Goal: Task Accomplishment & Management: Manage account settings

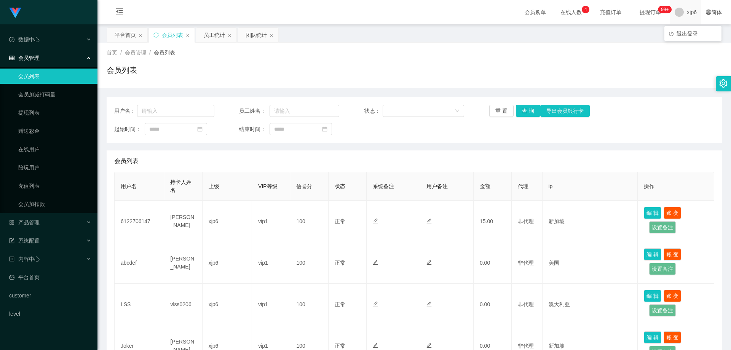
click at [687, 16] on span "xjp6" at bounding box center [692, 12] width 10 height 24
click at [685, 34] on span "退出登录" at bounding box center [687, 33] width 21 height 6
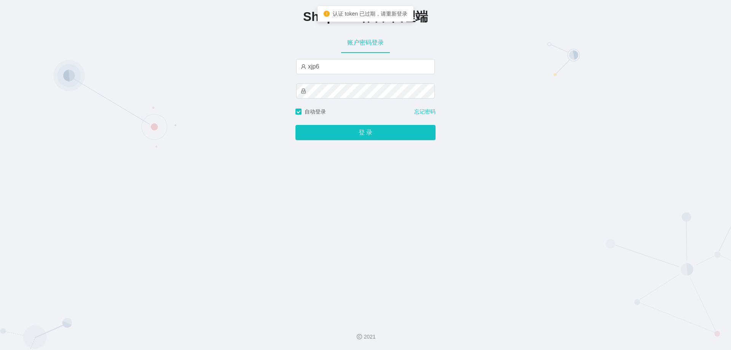
click at [347, 77] on div "xjp6" at bounding box center [365, 83] width 139 height 49
click at [346, 70] on input "xjp6" at bounding box center [365, 66] width 139 height 15
type input "xjp806"
click at [359, 131] on button "登 录" at bounding box center [365, 132] width 140 height 15
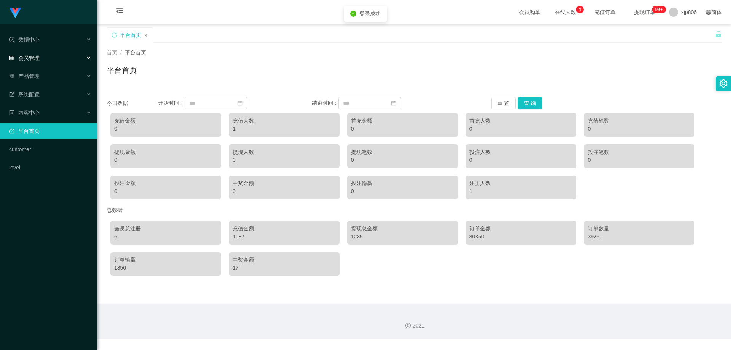
click at [41, 51] on div "会员管理" at bounding box center [48, 57] width 97 height 15
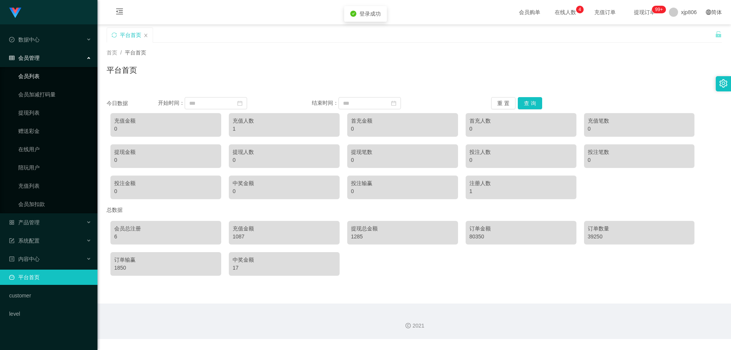
click at [37, 74] on link "会员列表" at bounding box center [54, 76] width 73 height 15
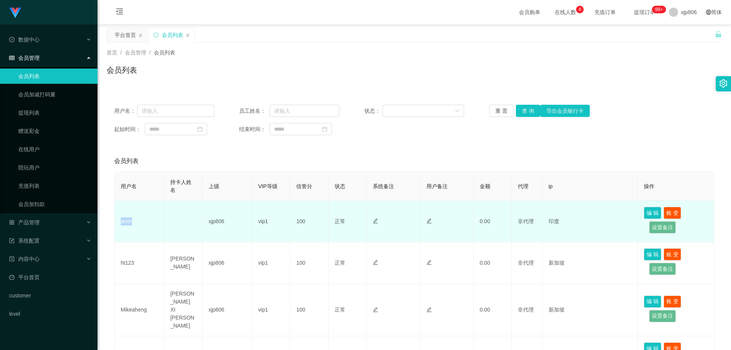
drag, startPoint x: 148, startPoint y: 217, endPoint x: 120, endPoint y: 220, distance: 28.1
click at [120, 220] on td "arvin" at bounding box center [139, 222] width 49 height 42
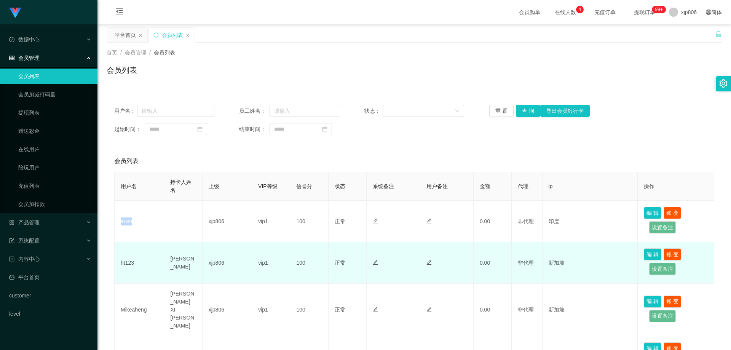
copy td "arvin"
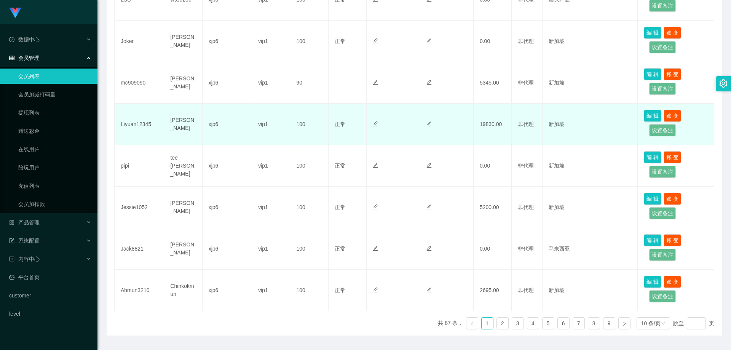
scroll to position [326, 0]
